Goal: Transaction & Acquisition: Download file/media

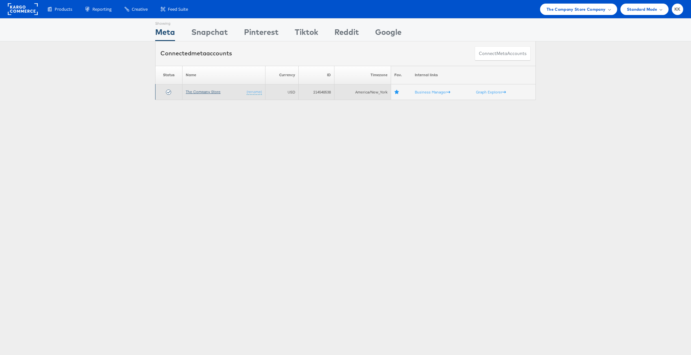
click at [203, 92] on link "The Company Store" at bounding box center [203, 91] width 35 height 5
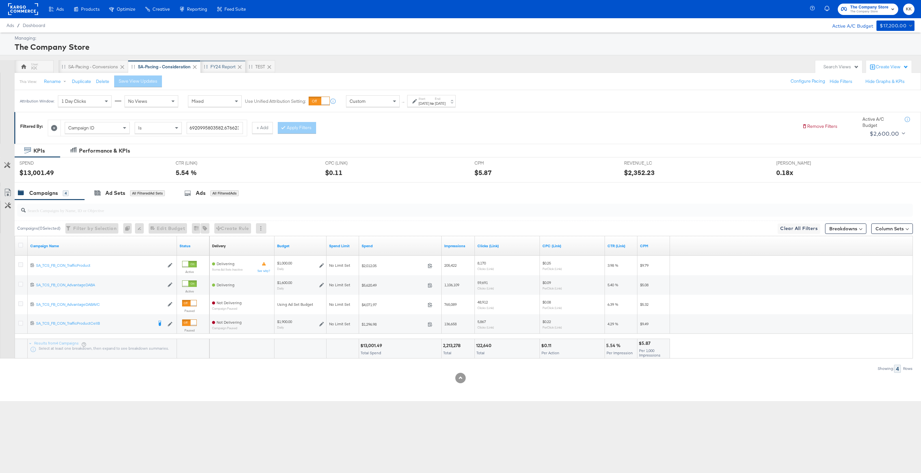
click at [223, 64] on div "FY24 Report" at bounding box center [222, 67] width 25 height 6
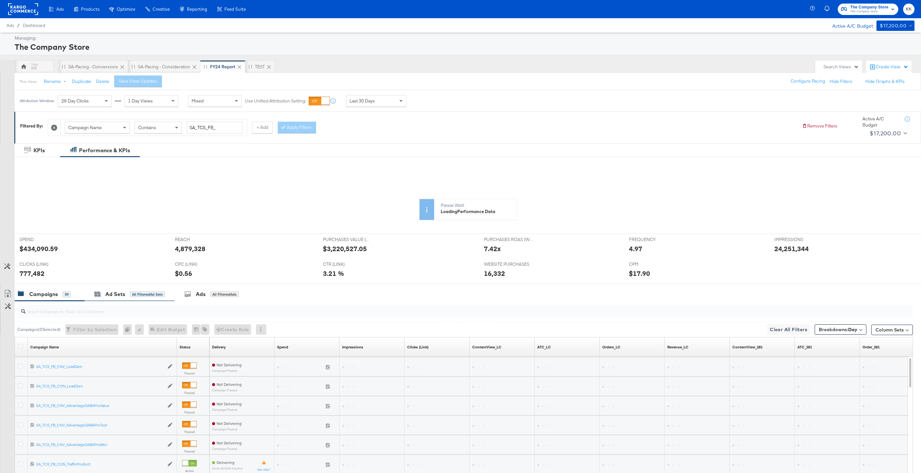
click at [121, 290] on div "Ad Sets All Filtered Ad Sets" at bounding box center [130, 294] width 90 height 14
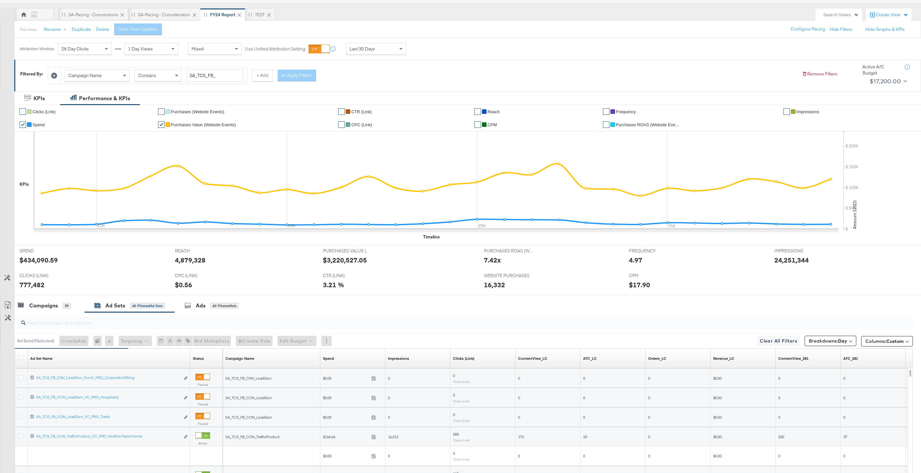
scroll to position [111, 0]
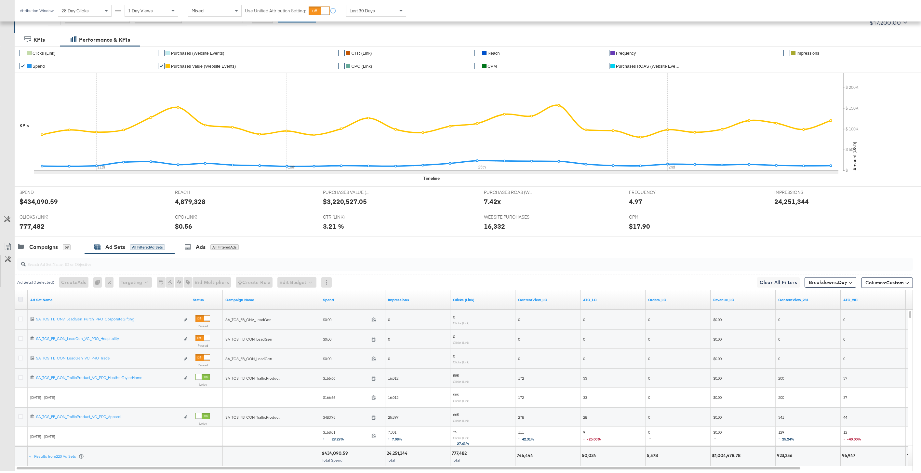
click at [20, 300] on icon at bounding box center [20, 299] width 5 height 5
click at [0, 0] on input "checkbox" at bounding box center [0, 0] width 0 height 0
click at [8, 244] on icon at bounding box center [8, 247] width 8 height 8
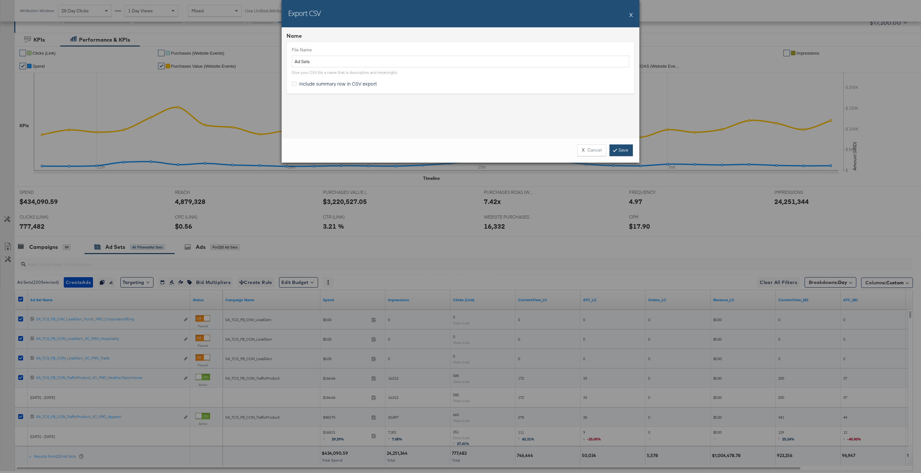
click at [616, 148] on icon at bounding box center [615, 150] width 2 height 4
